Goal: Browse casually

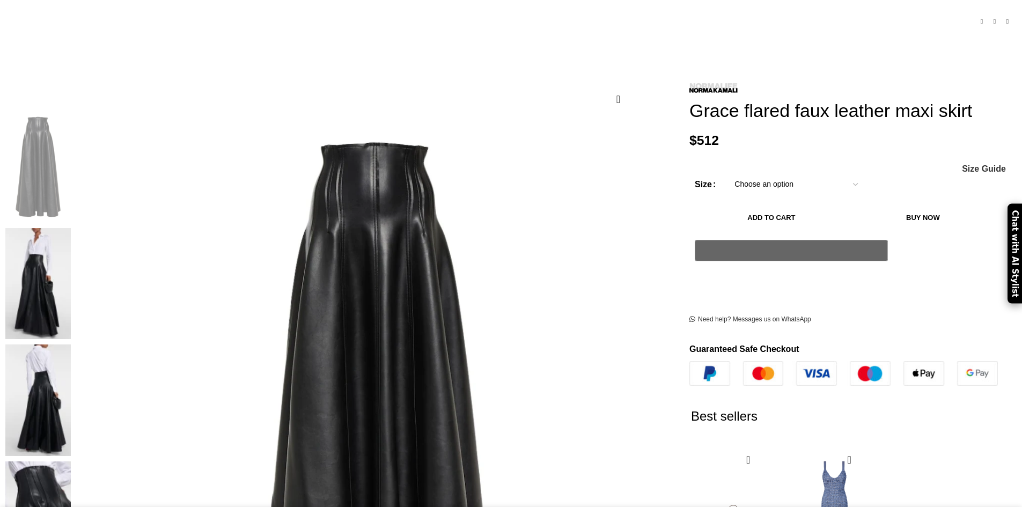
click at [71, 228] on img at bounding box center [37, 284] width 65 height 112
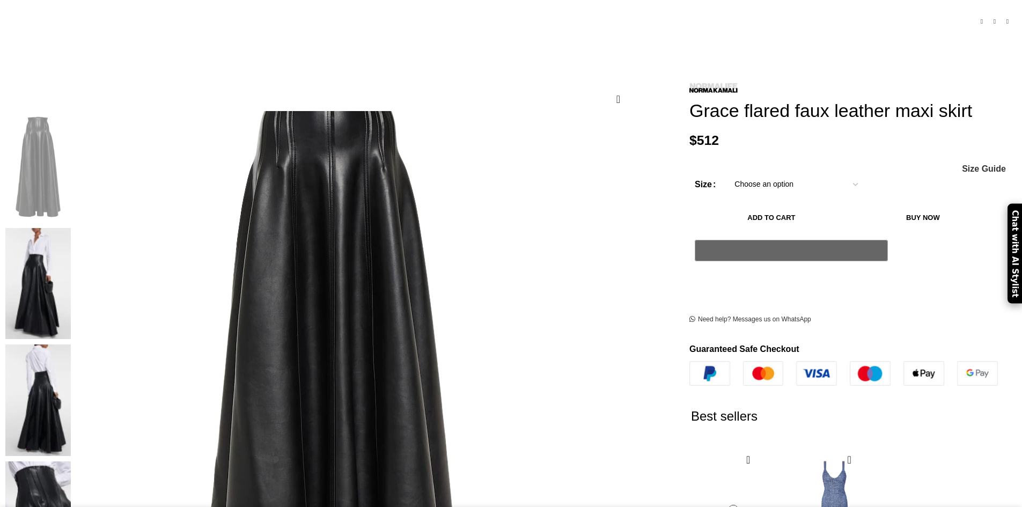
scroll to position [0, 113]
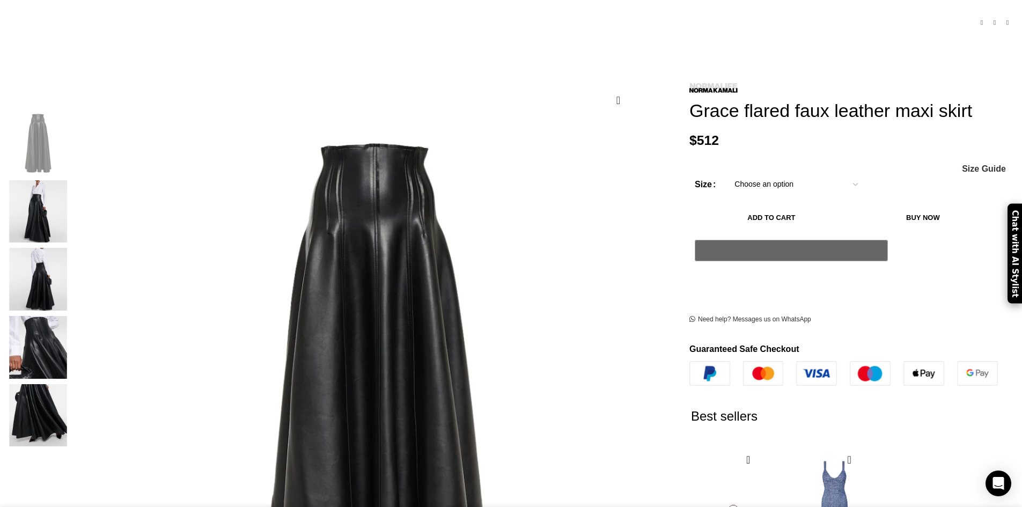
click at [71, 260] on img "3 / 5" at bounding box center [37, 279] width 65 height 63
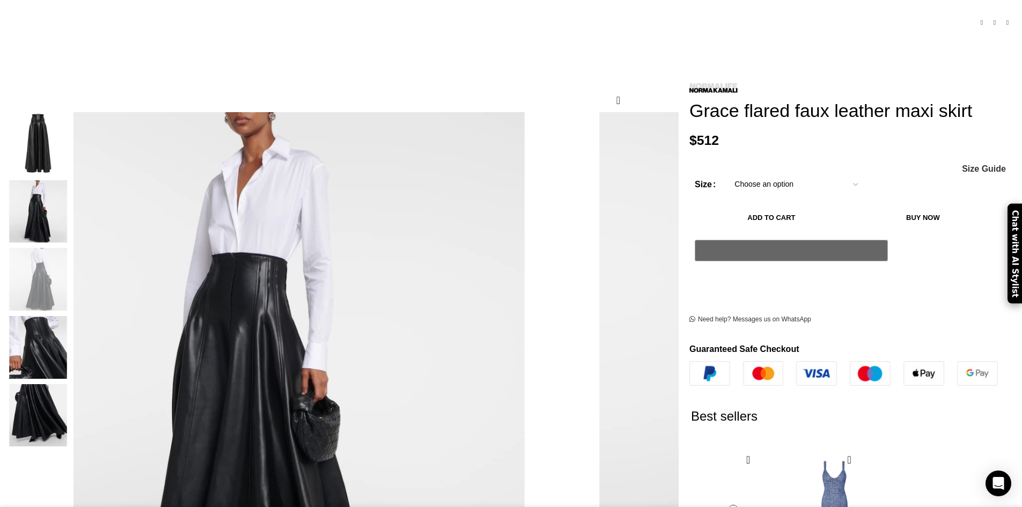
click at [71, 197] on img "2 / 5" at bounding box center [37, 211] width 65 height 63
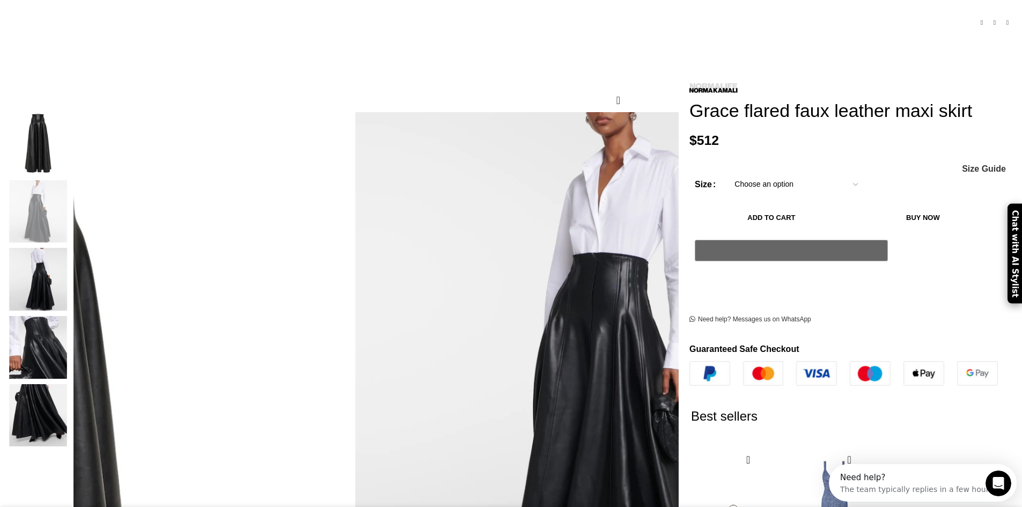
scroll to position [0, 226]
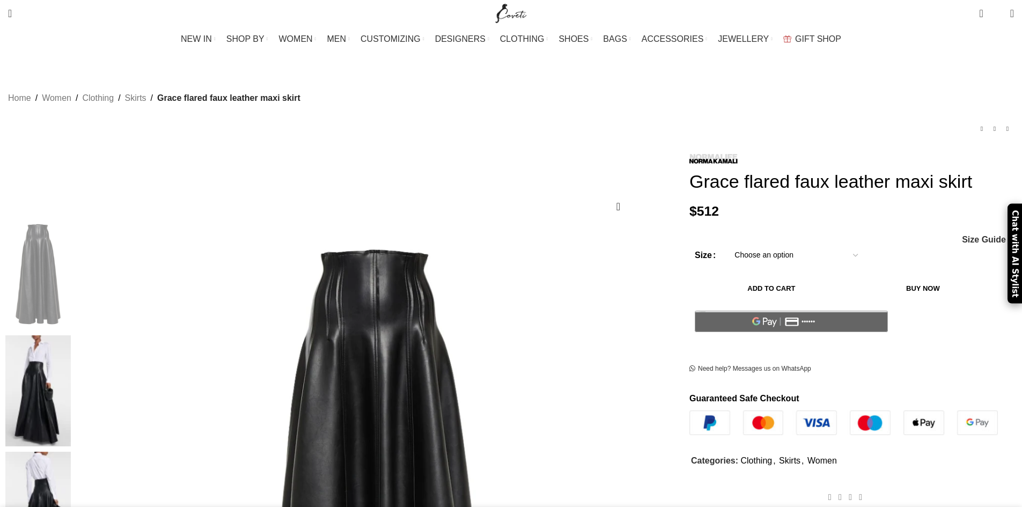
click at [71, 251] on img at bounding box center [37, 274] width 65 height 112
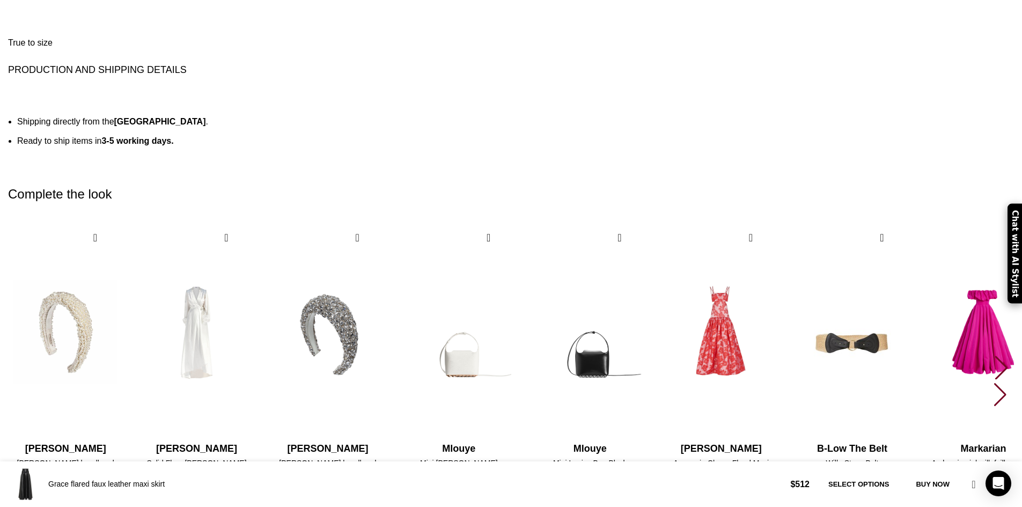
scroll to position [0, 113]
